Goal: Information Seeking & Learning: Learn about a topic

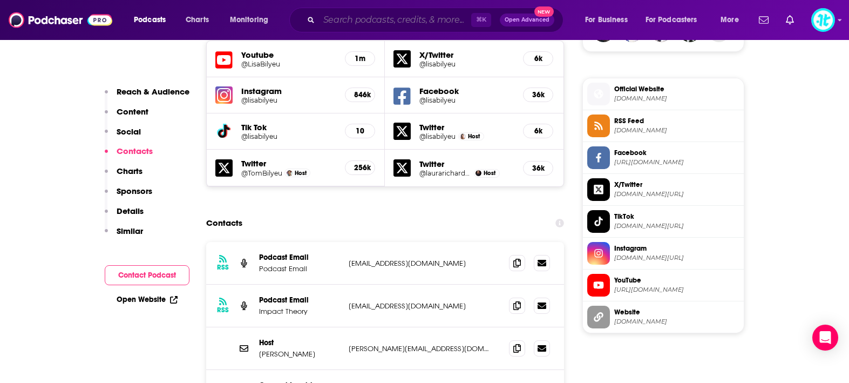
click at [345, 19] on input "Search podcasts, credits, & more..." at bounding box center [395, 19] width 152 height 17
paste input "Align"
type input "Align"
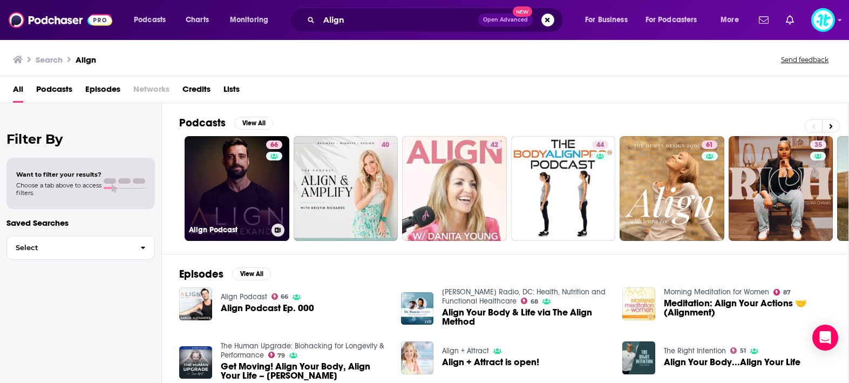
click at [237, 174] on link "66 Align Podcast" at bounding box center [237, 188] width 105 height 105
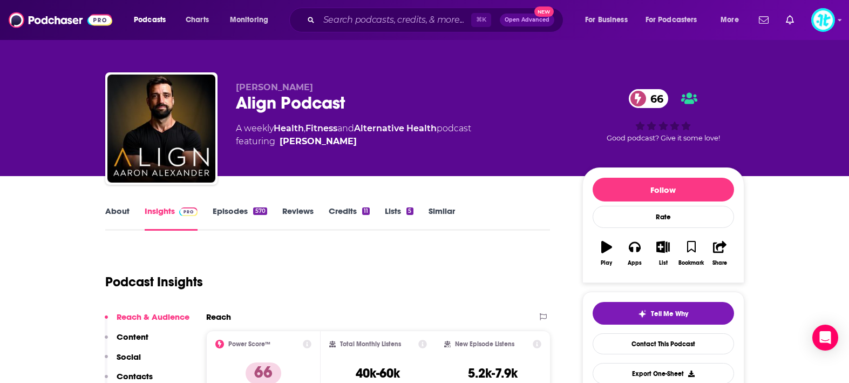
click at [238, 209] on link "Episodes 570" at bounding box center [240, 218] width 54 height 25
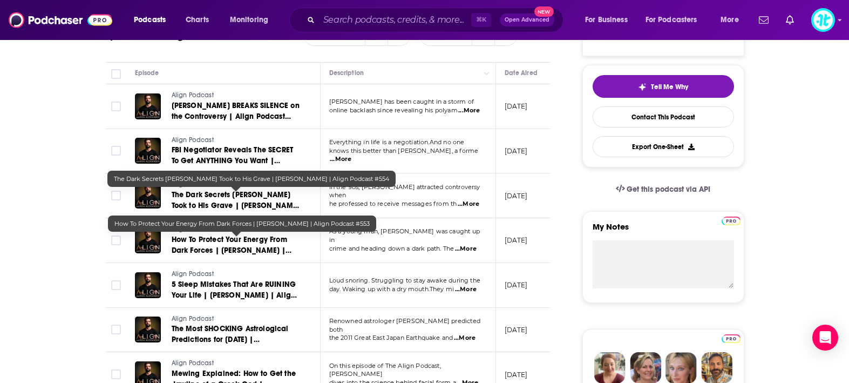
scroll to position [231, 0]
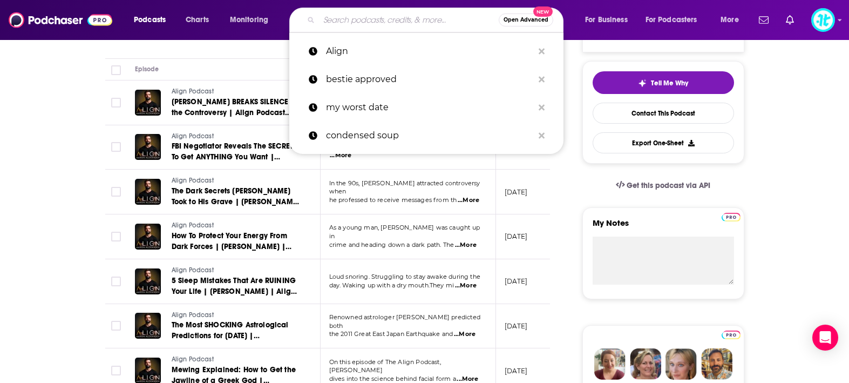
click at [402, 19] on input "Search podcasts, credits, & more..." at bounding box center [409, 19] width 180 height 17
paste input "ReThinking"
type input "ReThinking"
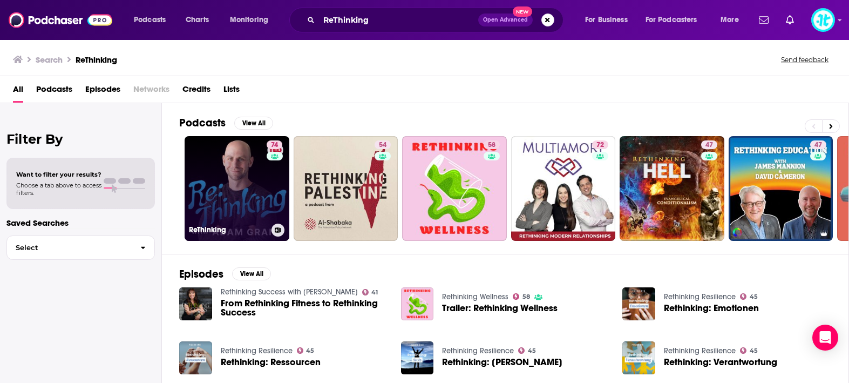
click at [250, 159] on link "74 ReThinking" at bounding box center [237, 188] width 105 height 105
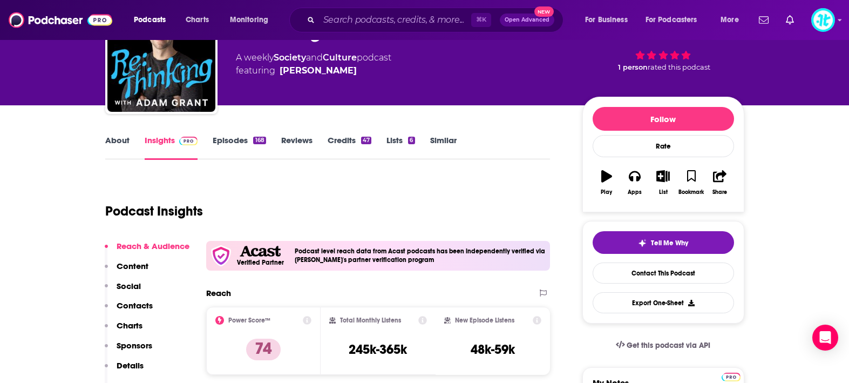
scroll to position [89, 0]
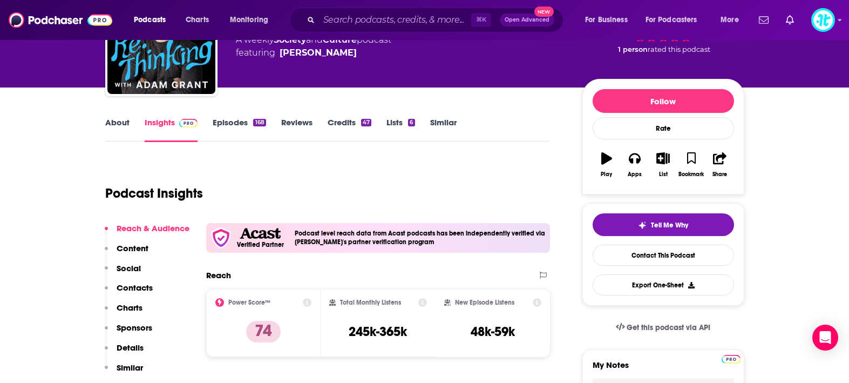
click at [235, 123] on link "Episodes 168" at bounding box center [239, 129] width 53 height 25
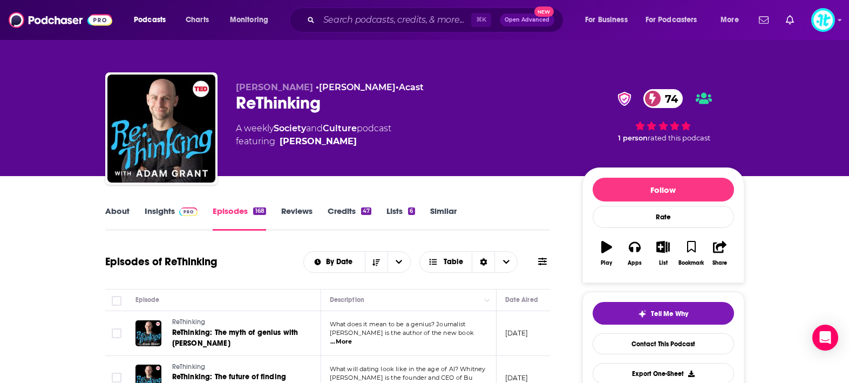
scroll to position [107, 0]
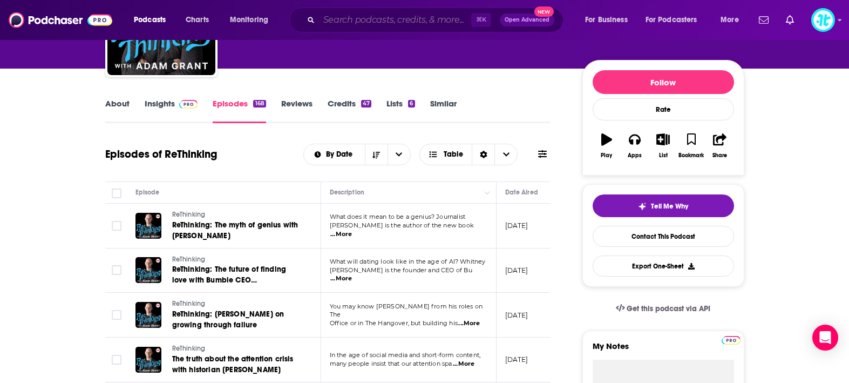
click at [369, 24] on input "Search podcasts, credits, & more..." at bounding box center [395, 19] width 152 height 17
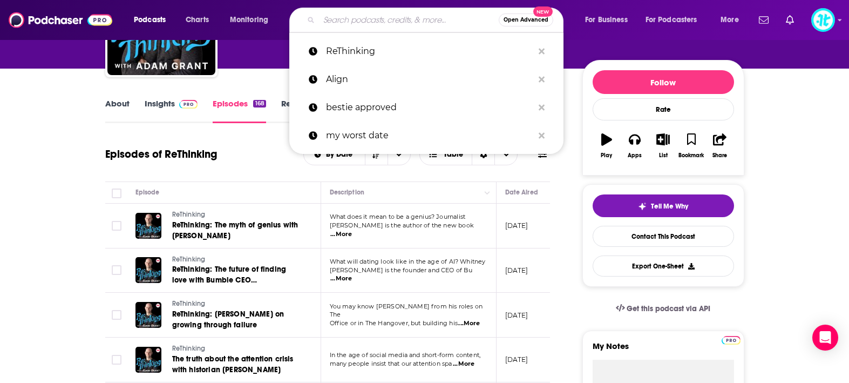
click at [369, 24] on input "Search podcasts, credits, & more..." at bounding box center [409, 19] width 180 height 17
paste input "Beyond the Self"
type input "Beyond the Self"
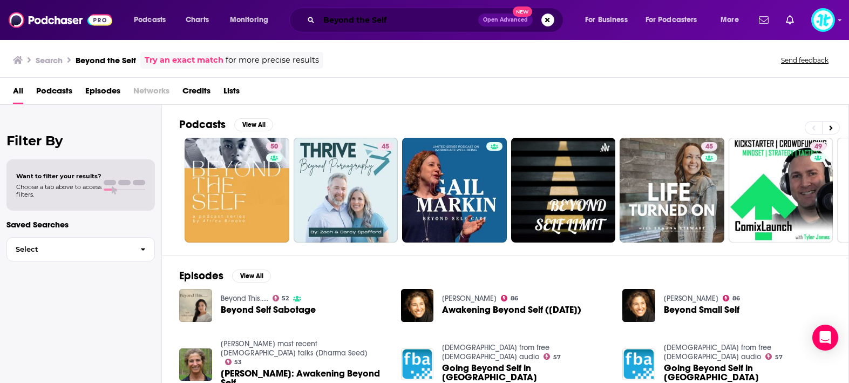
click at [412, 24] on input "Beyond the Self" at bounding box center [398, 19] width 159 height 17
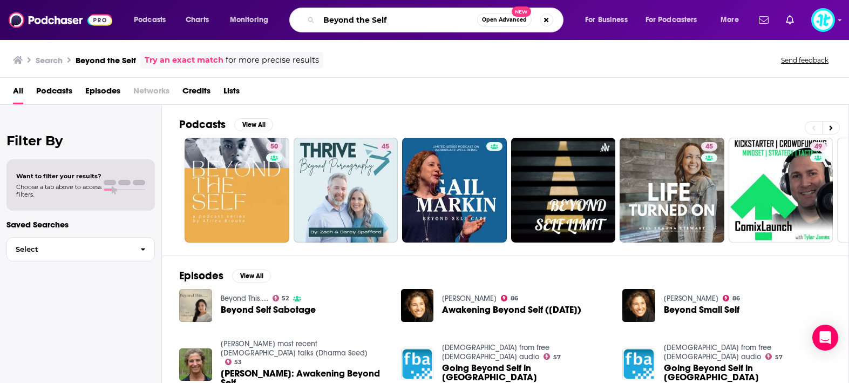
paste input "Master Coaching with [PERSON_NAME]"
type input "Master Coaching with [PERSON_NAME]"
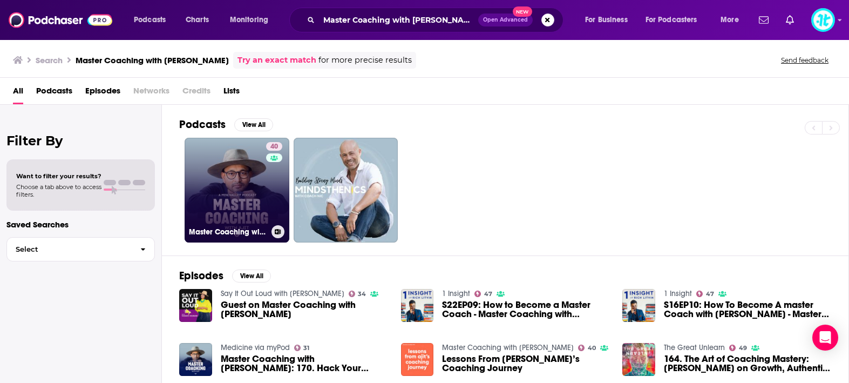
scroll to position [1, 0]
click at [226, 191] on link "40 Master Coaching with [PERSON_NAME]" at bounding box center [237, 189] width 105 height 105
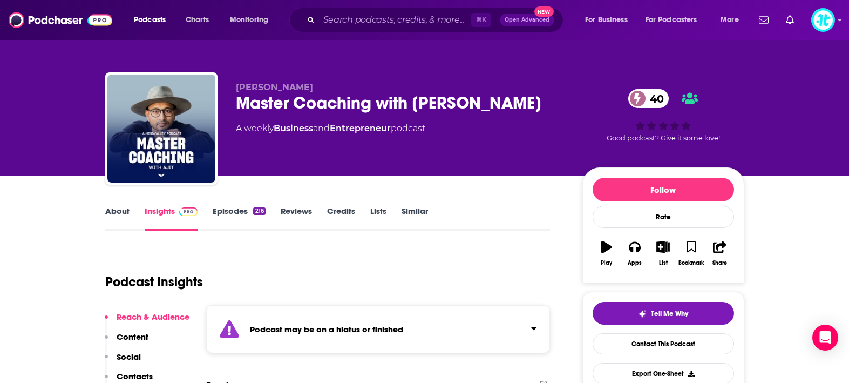
click at [224, 207] on link "Episodes 216" at bounding box center [239, 218] width 52 height 25
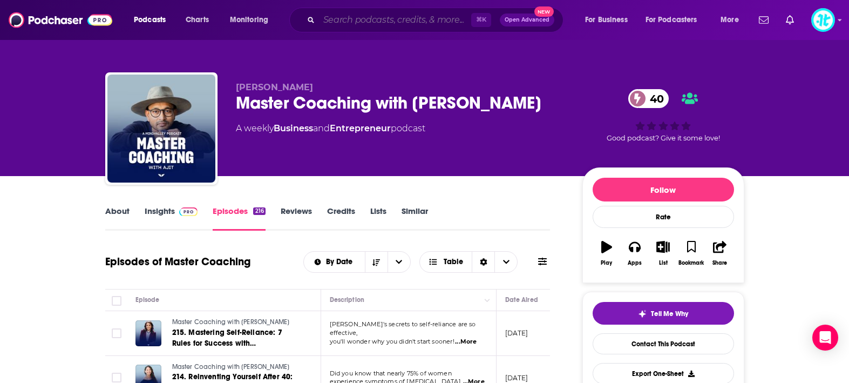
click at [368, 24] on input "Search podcasts, credits, & more..." at bounding box center [395, 19] width 152 height 17
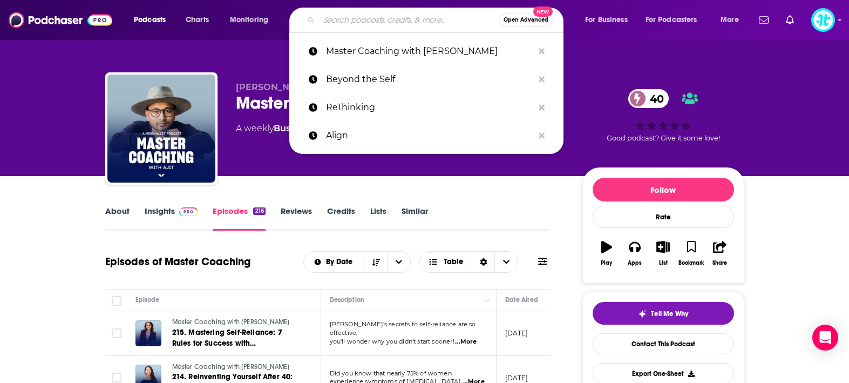
paste input "The Game with [PERSON_NAME]"
type input "The Game with [PERSON_NAME]"
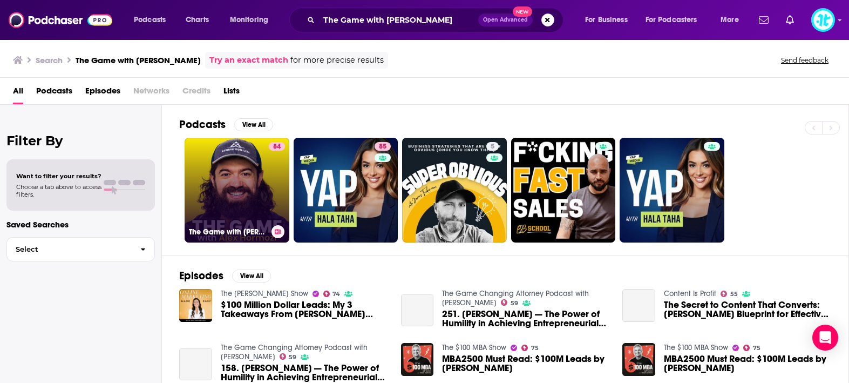
click at [266, 185] on link "84 The Game with [PERSON_NAME]" at bounding box center [237, 190] width 105 height 105
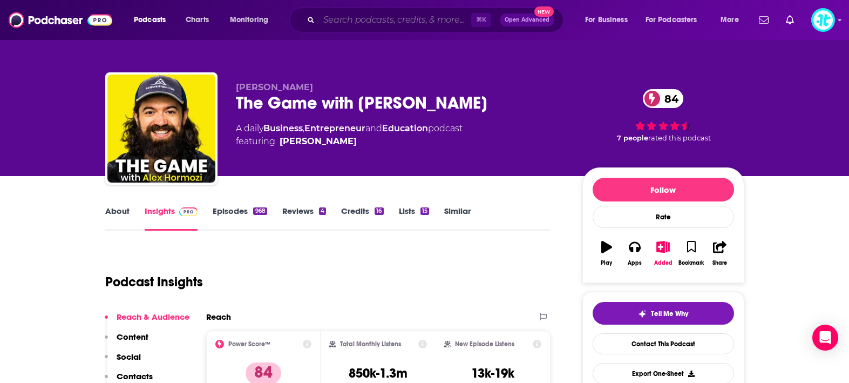
click at [356, 25] on input "Search podcasts, credits, & more..." at bounding box center [395, 19] width 152 height 17
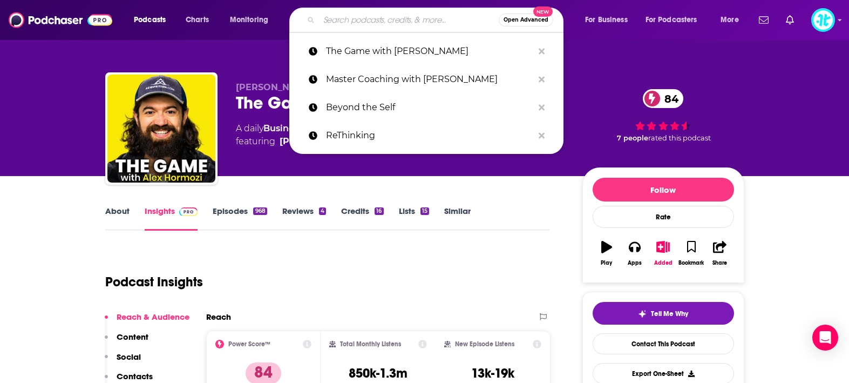
paste input "The Scale It Method"
type input "The Scale It Method"
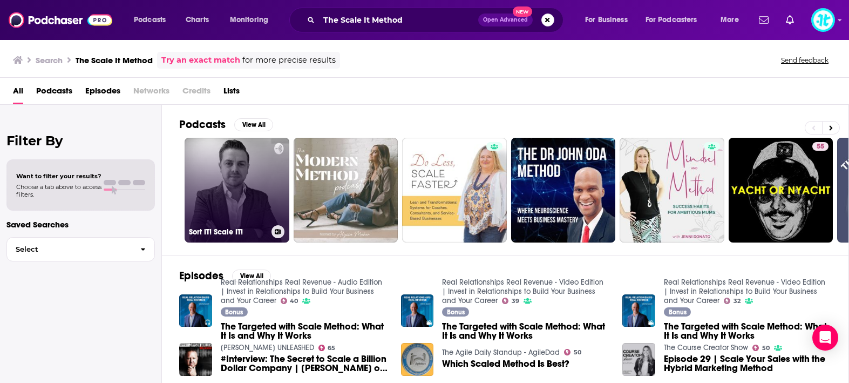
click at [266, 171] on link "Sort IT! Scale IT!" at bounding box center [237, 190] width 105 height 105
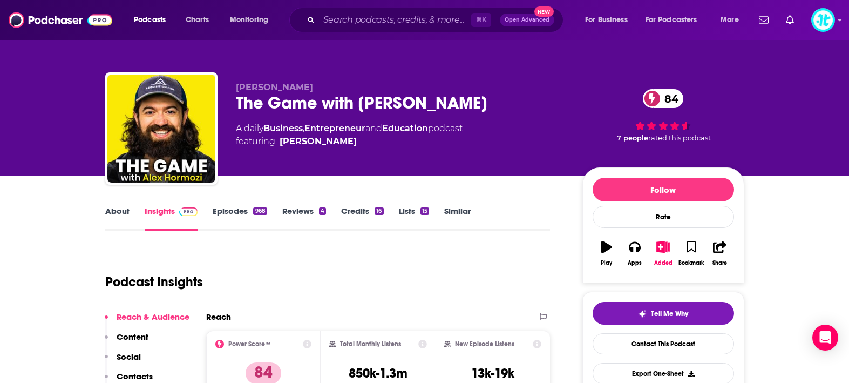
click at [242, 213] on link "Episodes 968" at bounding box center [240, 218] width 54 height 25
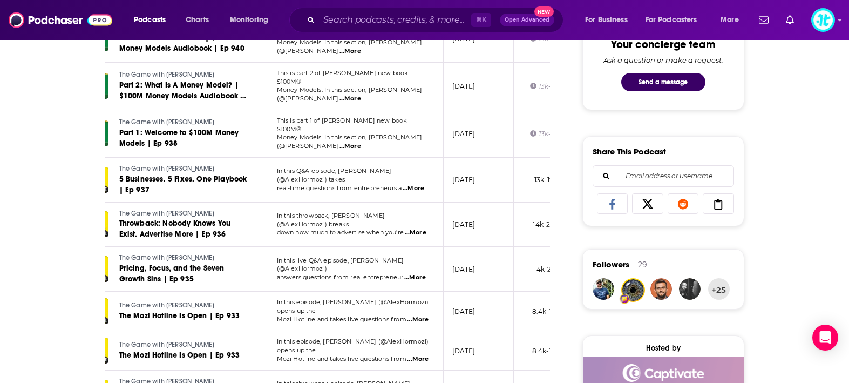
scroll to position [571, 0]
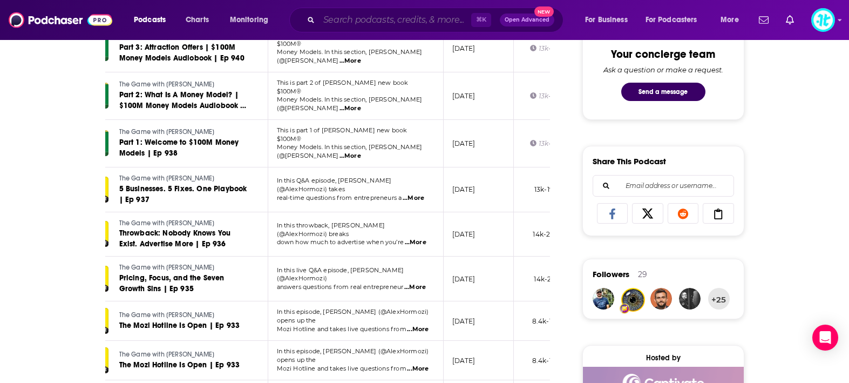
click at [367, 20] on input "Search podcasts, credits, & more..." at bounding box center [395, 19] width 152 height 17
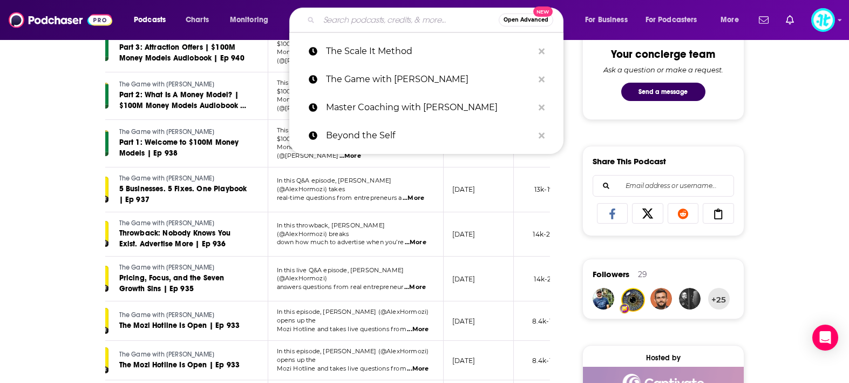
paste input "The Scale It Method"
type input "The Scale It Method"
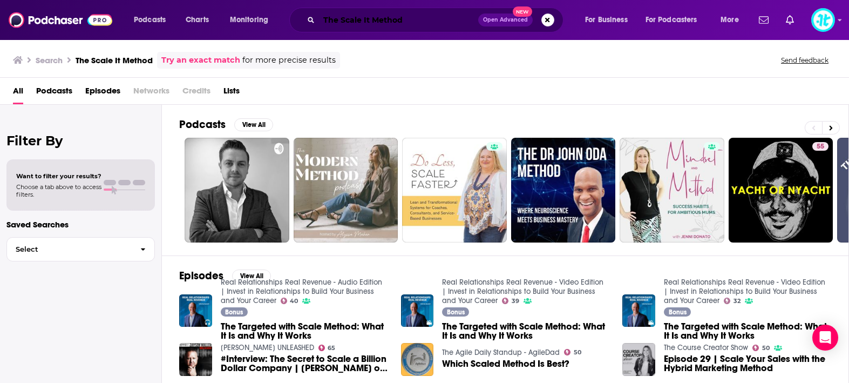
click at [416, 25] on input "The Scale It Method" at bounding box center [398, 19] width 159 height 17
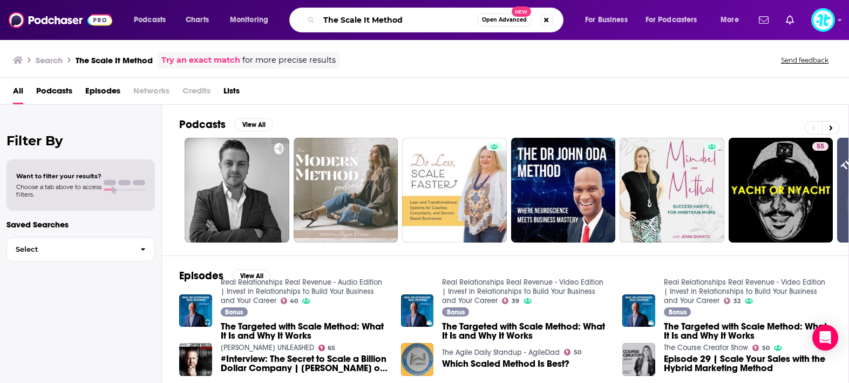
paste input "[PERSON_NAME]"
type input "[PERSON_NAME]"
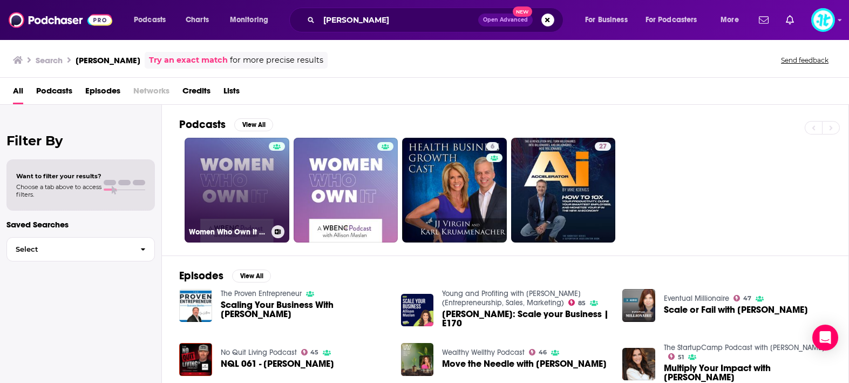
click at [253, 181] on link "Women Who Own It (Video)" at bounding box center [237, 190] width 105 height 105
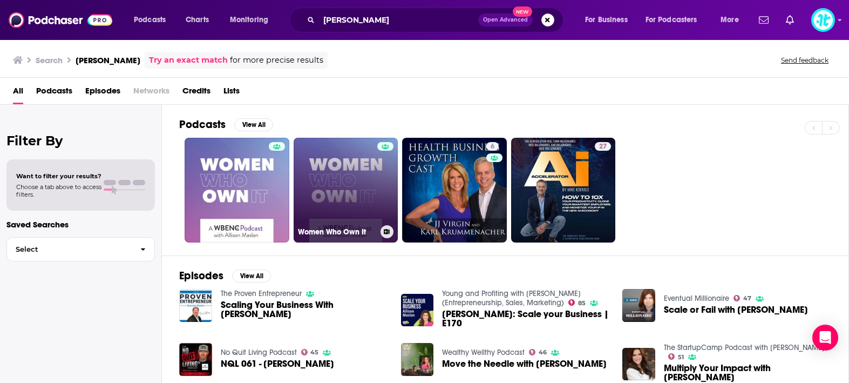
click at [348, 182] on link "Women Who Own It" at bounding box center [346, 190] width 105 height 105
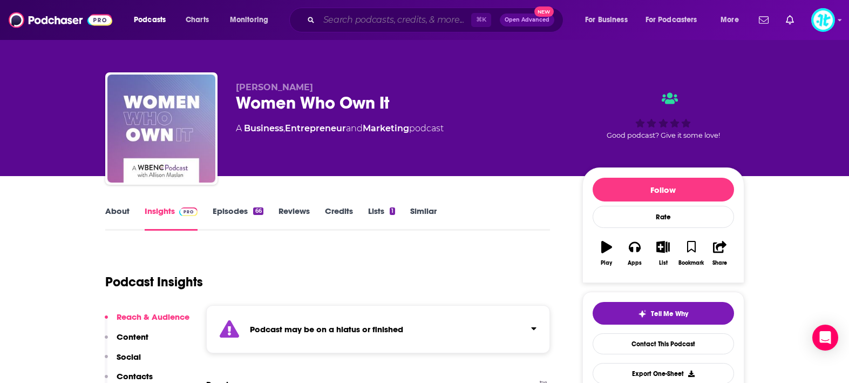
click at [363, 21] on input "Search podcasts, credits, & more..." at bounding box center [395, 19] width 152 height 17
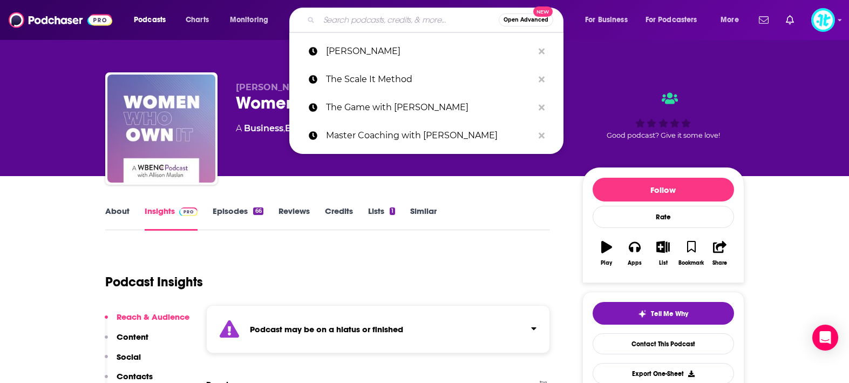
paste input "The [PERSON_NAME] Show"
type input "The [PERSON_NAME] Show"
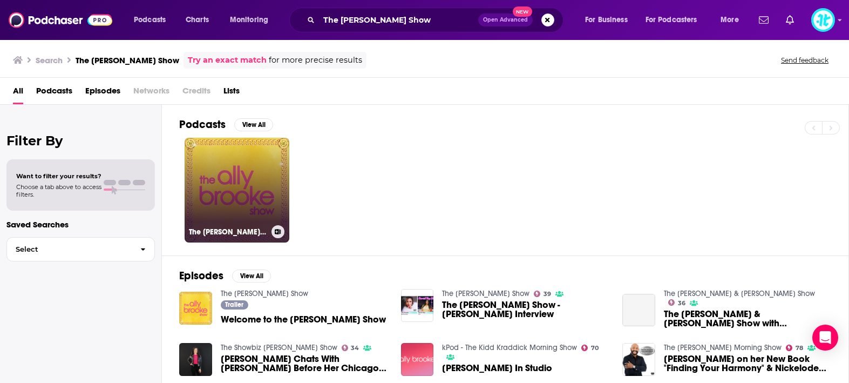
click at [219, 184] on link "The [PERSON_NAME] Show" at bounding box center [237, 190] width 105 height 105
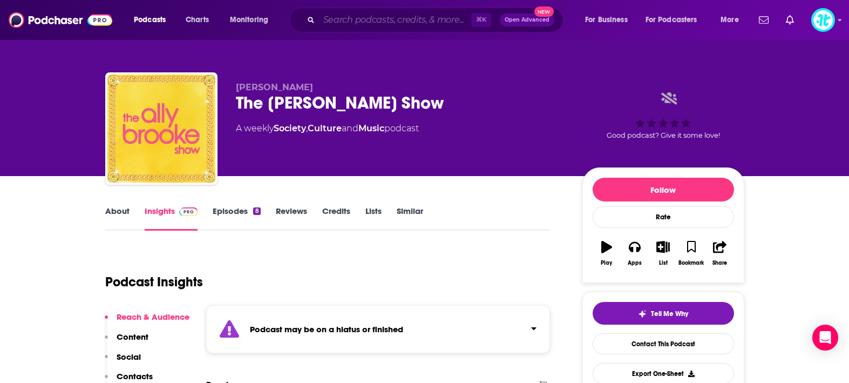
click at [344, 18] on input "Search podcasts, credits, & more..." at bounding box center [395, 19] width 152 height 17
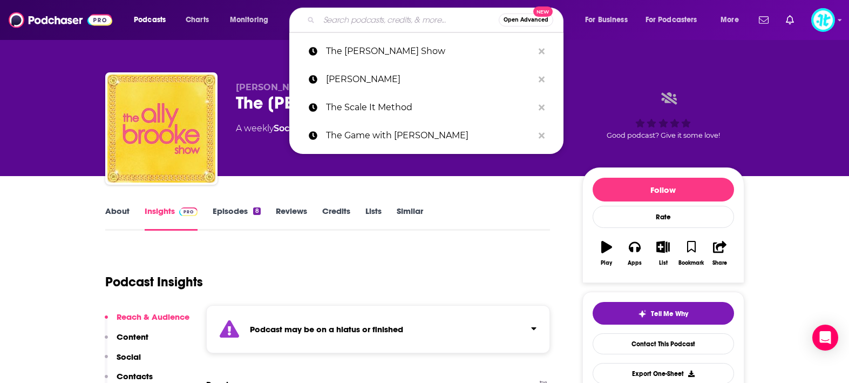
paste input "Mentally Stronger"
type input "Mentally Stronger"
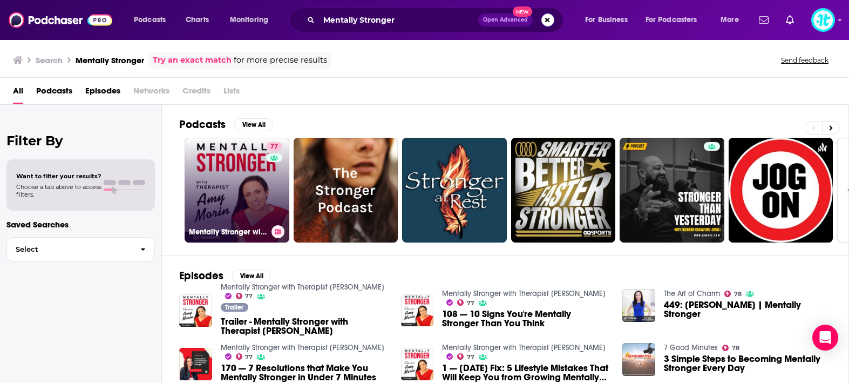
click at [222, 205] on link "77 Mentally Stronger with Therapist [PERSON_NAME]" at bounding box center [237, 190] width 105 height 105
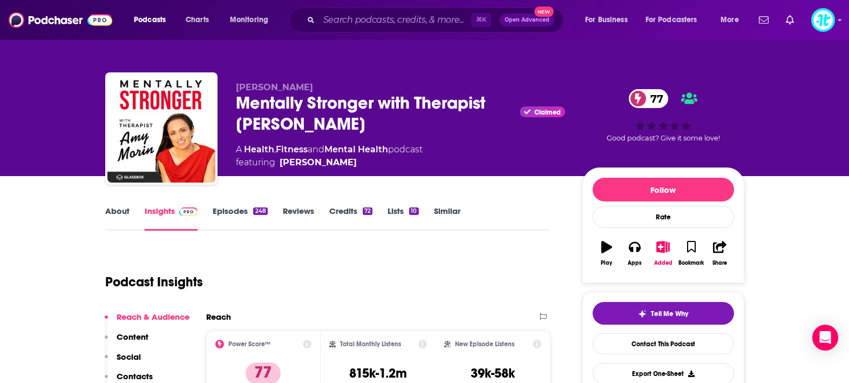
click at [231, 212] on link "Episodes 248" at bounding box center [240, 218] width 55 height 25
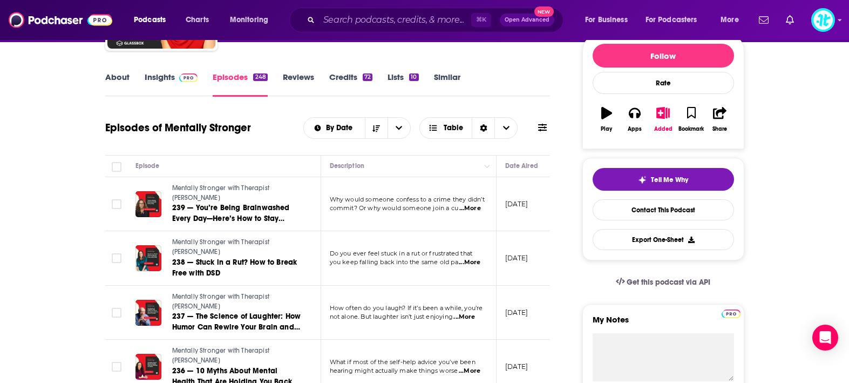
scroll to position [135, 0]
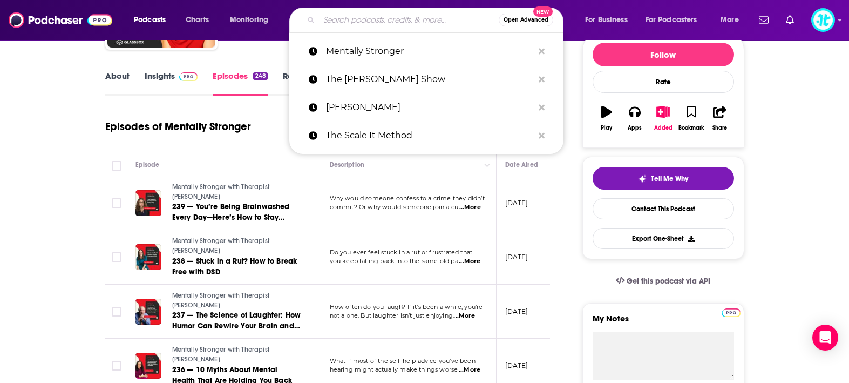
click at [396, 21] on input "Search podcasts, credits, & more..." at bounding box center [409, 19] width 180 height 17
paste input "The [PERSON_NAME] Show"
type input "The [PERSON_NAME] Show"
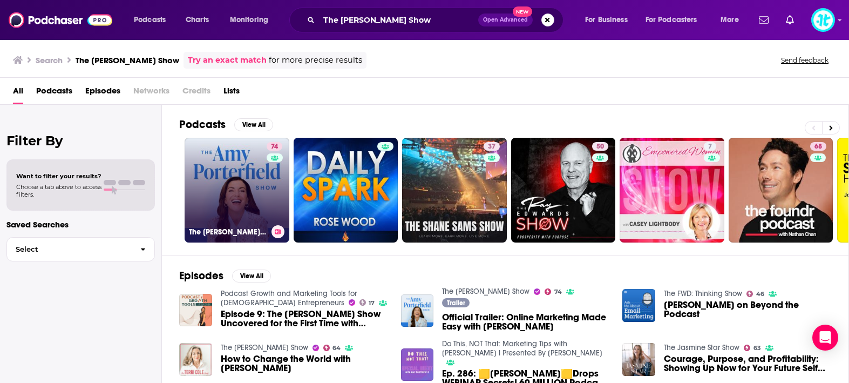
click at [237, 181] on link "74 The [PERSON_NAME] Show" at bounding box center [237, 190] width 105 height 105
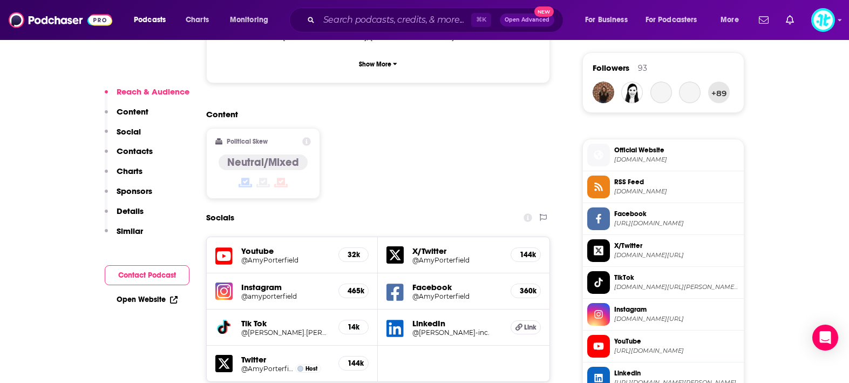
scroll to position [814, 0]
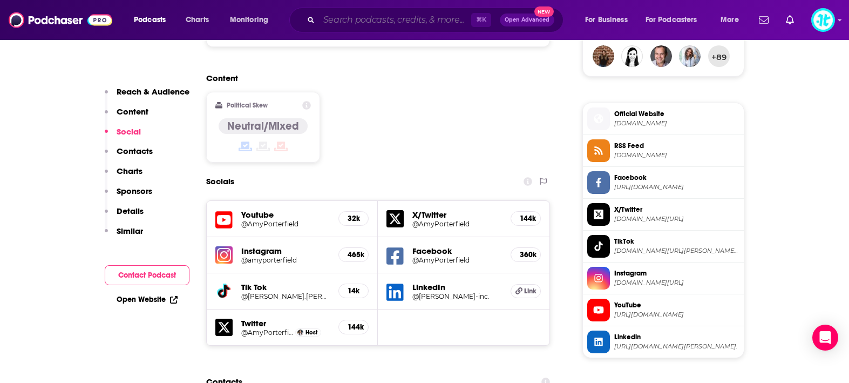
click at [352, 19] on input "Search podcasts, credits, & more..." at bounding box center [395, 19] width 152 height 17
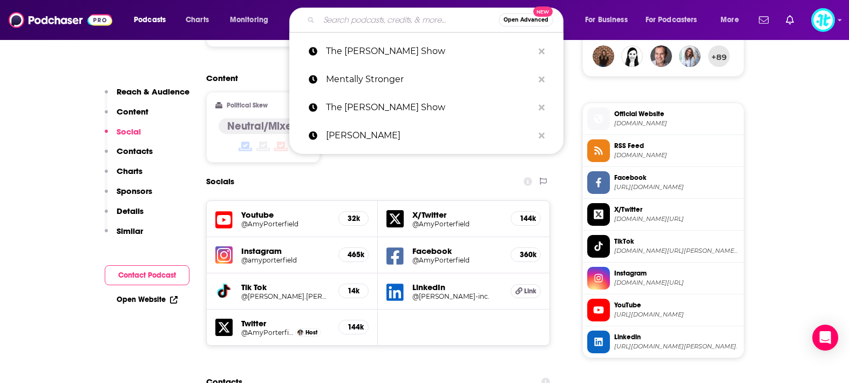
click at [352, 19] on input "Search podcasts, credits, & more..." at bounding box center [409, 19] width 180 height 17
paste input "Save Yourself with [PERSON_NAME]"
type input "Save Yourself with [PERSON_NAME]"
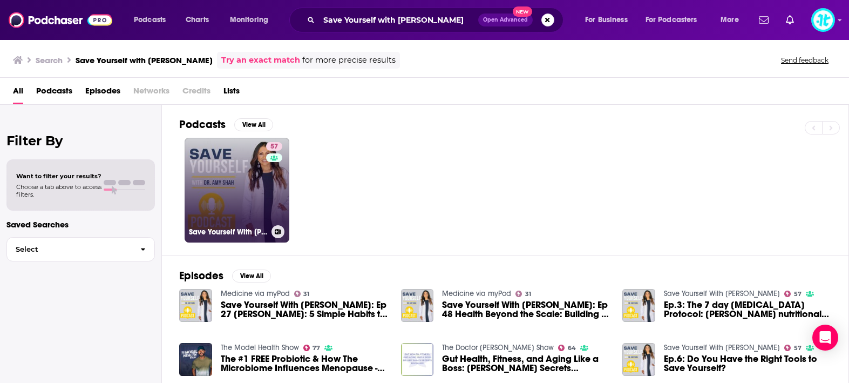
click at [240, 181] on link "57 Save Yourself With [PERSON_NAME]" at bounding box center [237, 190] width 105 height 105
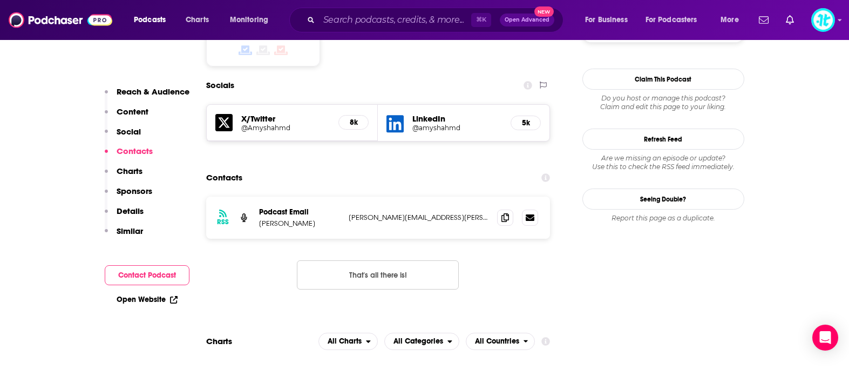
scroll to position [917, 0]
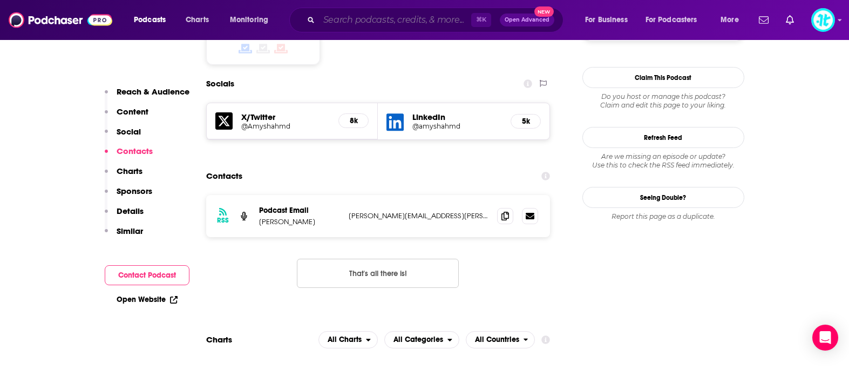
click at [389, 21] on input "Search podcasts, credits, & more..." at bounding box center [395, 19] width 152 height 17
paste input "Everyday Spy"
type input "Everyday Spy"
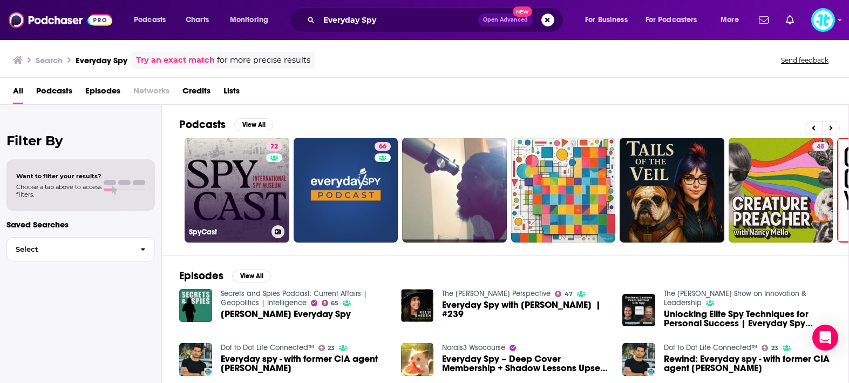
scroll to position [0, 6]
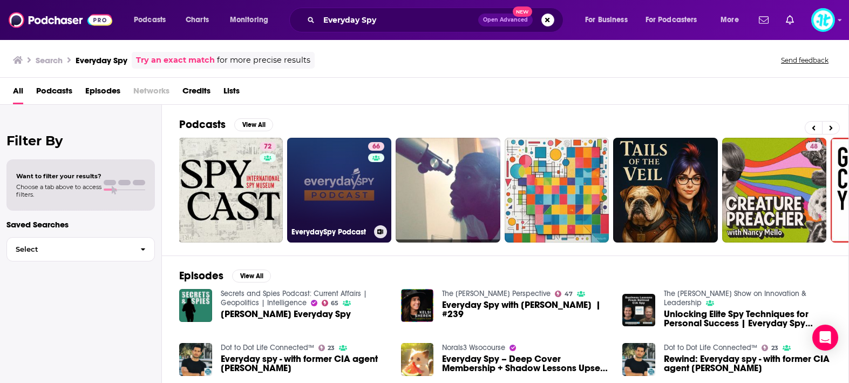
click at [329, 185] on link "66 EverydaySpy Podcast" at bounding box center [339, 190] width 105 height 105
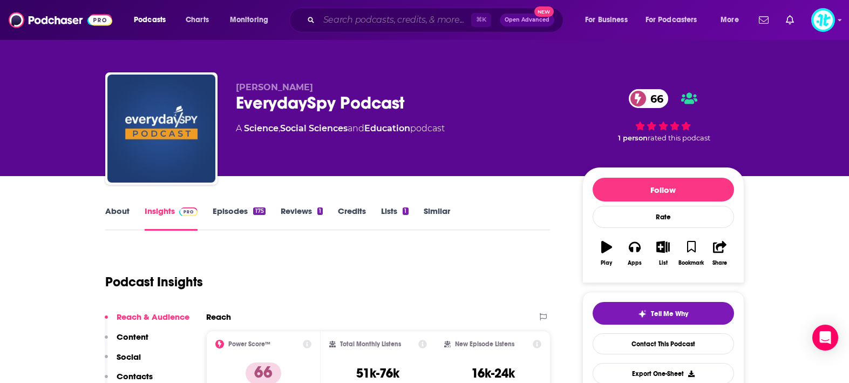
click at [412, 18] on input "Search podcasts, credits, & more..." at bounding box center [395, 19] width 152 height 17
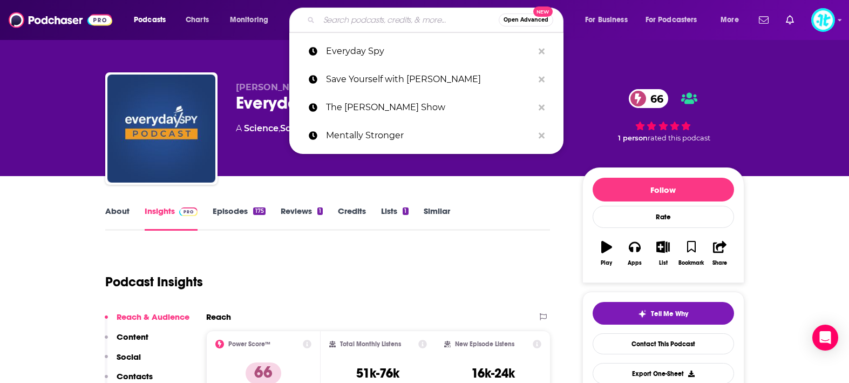
paste input "Huberman Lab"
type input "Huberman Lab"
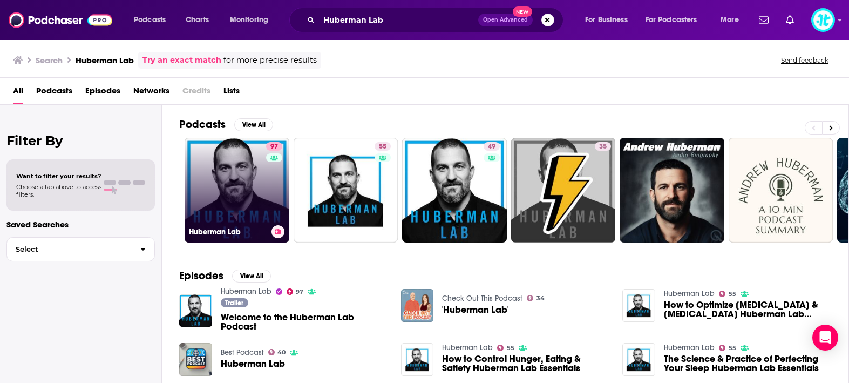
click at [255, 172] on link "97 Huberman Lab" at bounding box center [237, 190] width 105 height 105
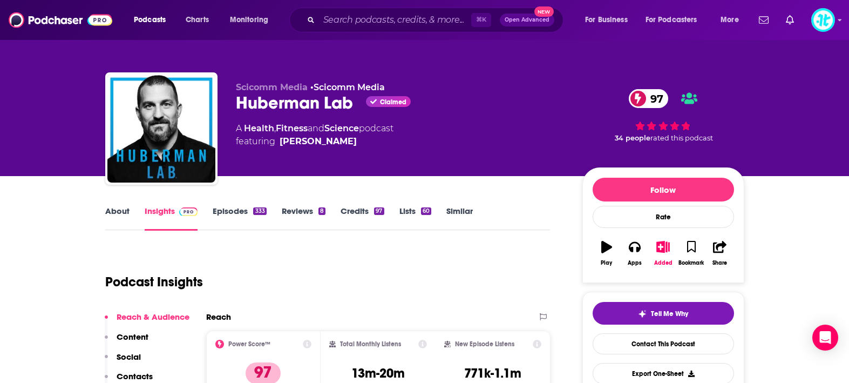
click at [235, 212] on link "Episodes 333" at bounding box center [239, 218] width 53 height 25
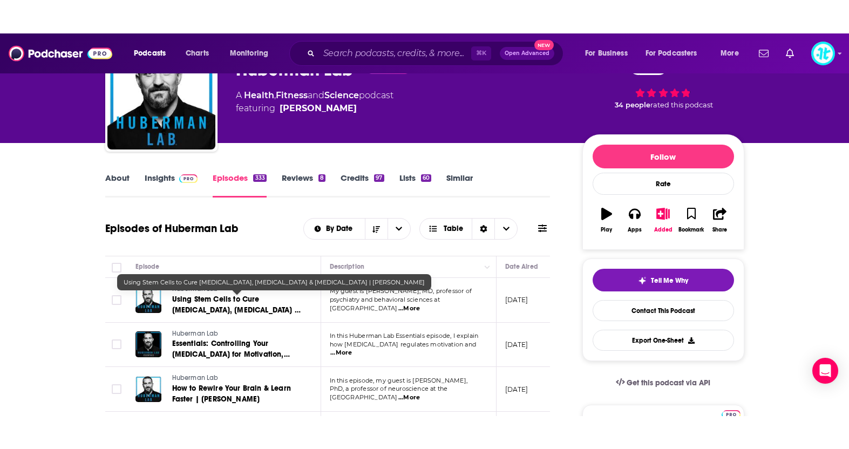
scroll to position [137, 0]
